Goal: Task Accomplishment & Management: Manage account settings

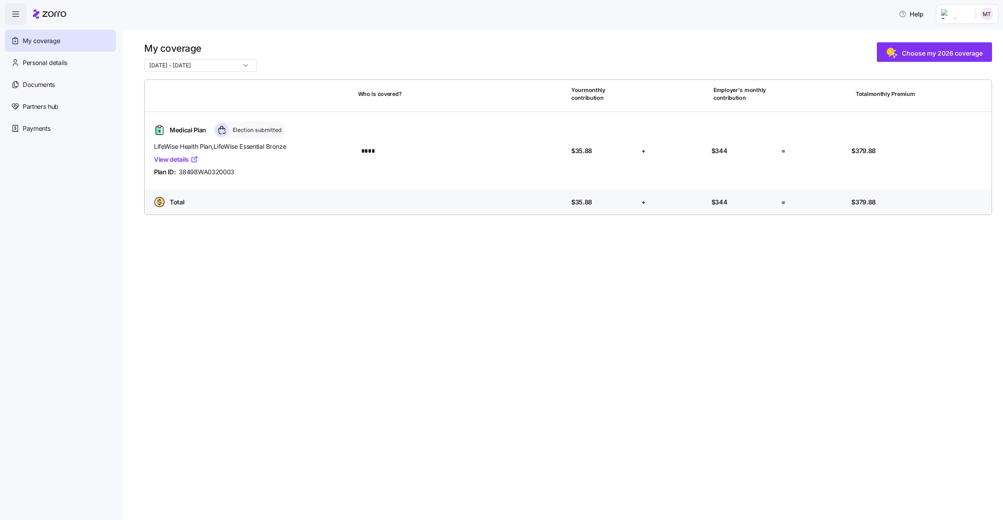
click at [216, 66] on input "11/01/2025 - 12/31/2025" at bounding box center [200, 65] width 112 height 13
click at [298, 72] on div at bounding box center [568, 76] width 848 height 8
click at [912, 58] on span "Choose my 2026 coverage" at bounding box center [934, 53] width 96 height 13
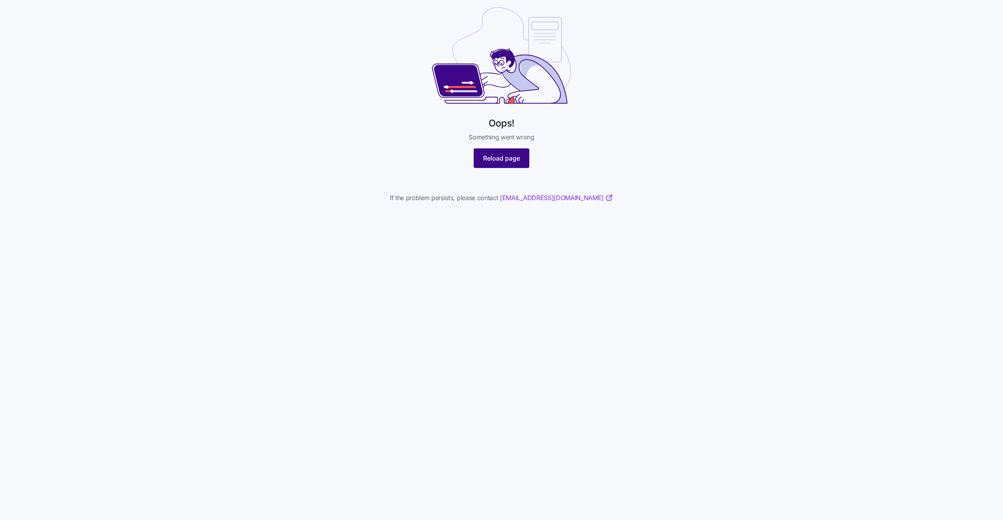
click at [486, 158] on span "Reload page" at bounding box center [501, 158] width 37 height 9
click at [490, 159] on span "Reload page" at bounding box center [501, 158] width 37 height 9
click at [468, 240] on html "Oops! Something went wrong Reload page If the problem persists, please contact …" at bounding box center [501, 120] width 1003 height 240
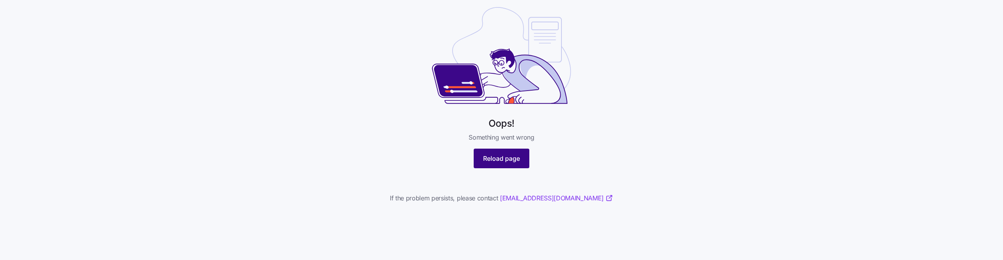
click at [490, 155] on span "Reload page" at bounding box center [501, 158] width 37 height 9
click at [498, 152] on button "Reload page" at bounding box center [502, 158] width 56 height 20
click at [504, 163] on button "Reload page" at bounding box center [502, 158] width 56 height 20
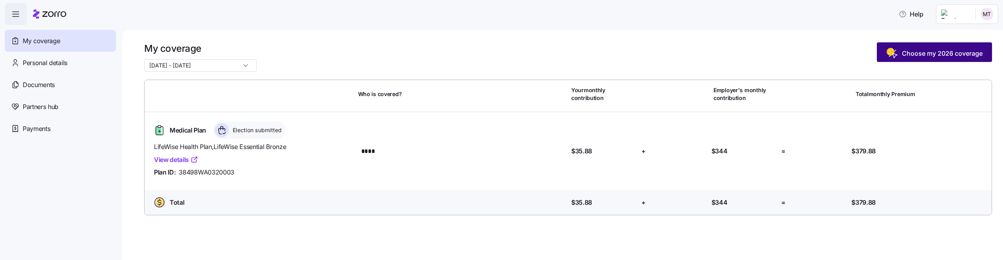
click at [949, 61] on button "Choose my 2026 coverage" at bounding box center [934, 52] width 115 height 20
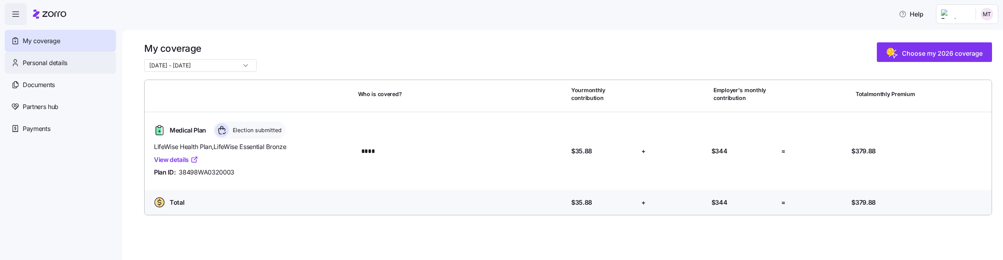
click at [53, 63] on span "Personal details" at bounding box center [45, 63] width 45 height 10
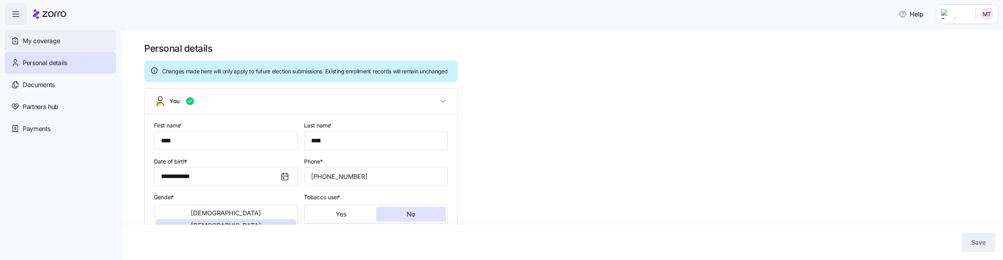
click at [56, 45] on div "My coverage" at bounding box center [60, 41] width 111 height 22
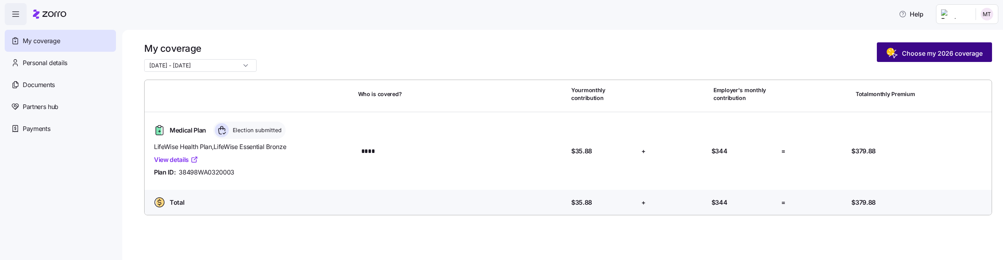
click at [935, 56] on span "Choose my 2026 coverage" at bounding box center [942, 53] width 81 height 9
click at [903, 57] on span "Choose my 2026 coverage" at bounding box center [942, 53] width 81 height 9
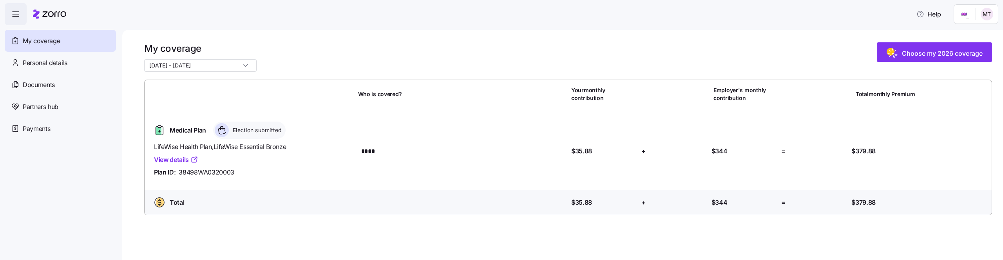
click at [984, 19] on html "Help My coverage Personal details Documents Partners hub Payments My coverage 1…" at bounding box center [501, 127] width 1003 height 255
click at [960, 49] on div "Log out" at bounding box center [966, 47] width 31 height 9
